Goal: Navigation & Orientation: Find specific page/section

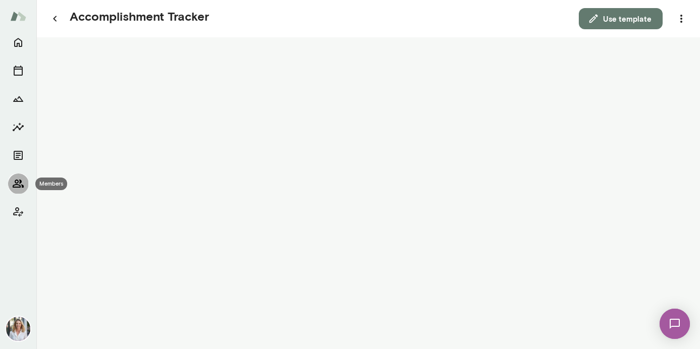
click at [21, 184] on icon "Members" at bounding box center [18, 184] width 12 height 12
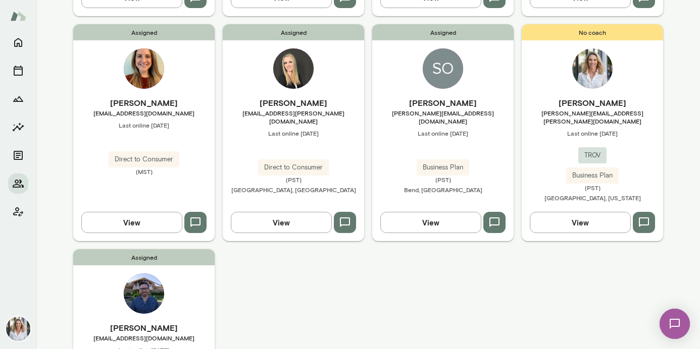
scroll to position [511, 0]
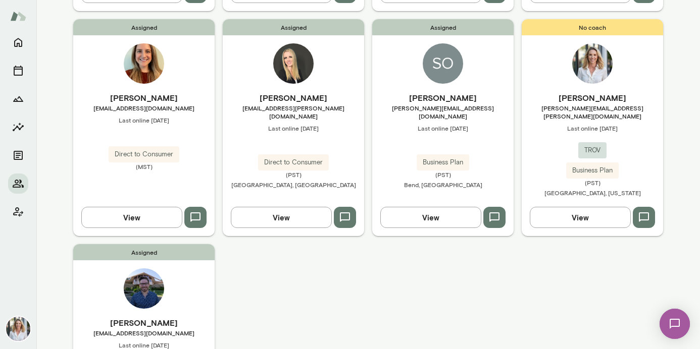
click at [154, 94] on h6 "[PERSON_NAME]" at bounding box center [143, 98] width 141 height 12
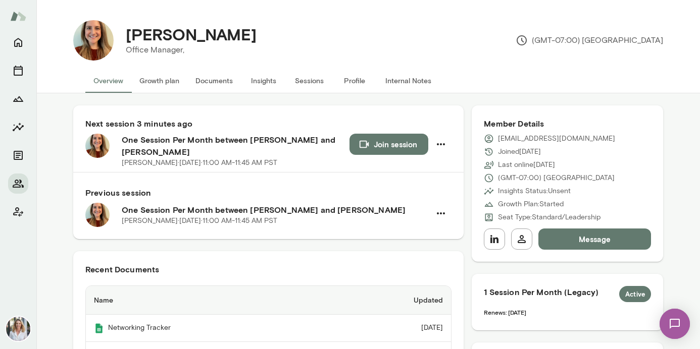
click at [214, 87] on button "Documents" at bounding box center [214, 81] width 54 height 24
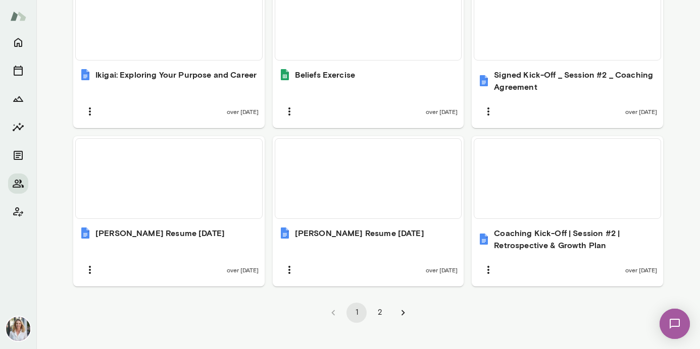
scroll to position [708, 0]
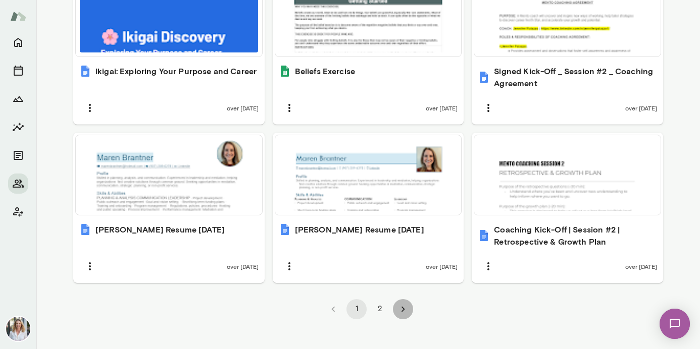
click at [399, 314] on icon "Go to next page" at bounding box center [402, 309] width 11 height 11
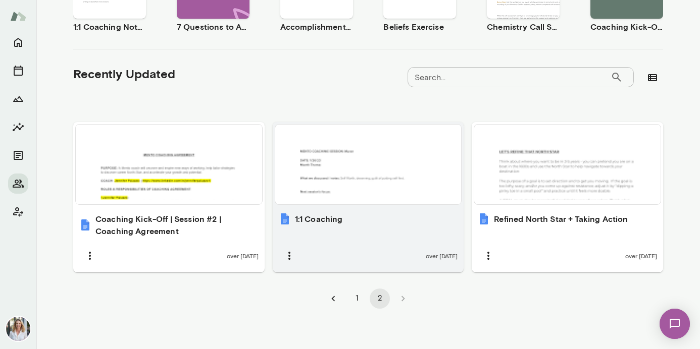
click at [411, 184] on div at bounding box center [368, 165] width 178 height 72
